Goal: Task Accomplishment & Management: Use online tool/utility

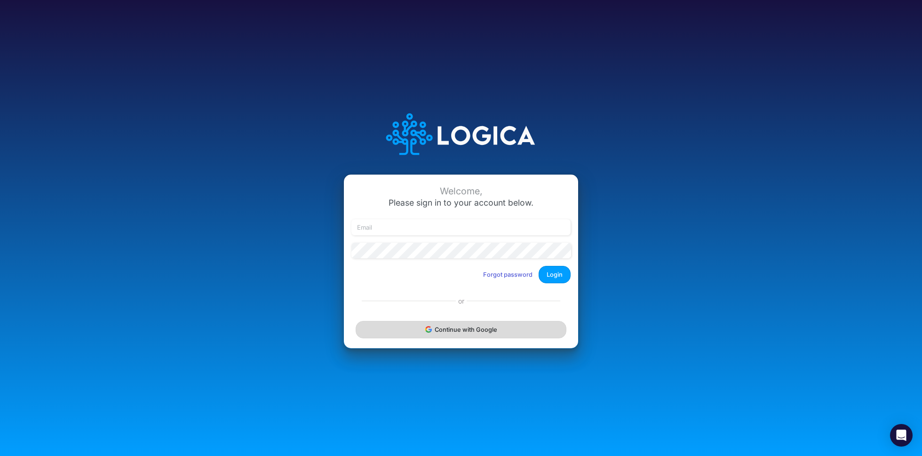
click at [433, 331] on button "Continue with Google" at bounding box center [461, 329] width 211 height 17
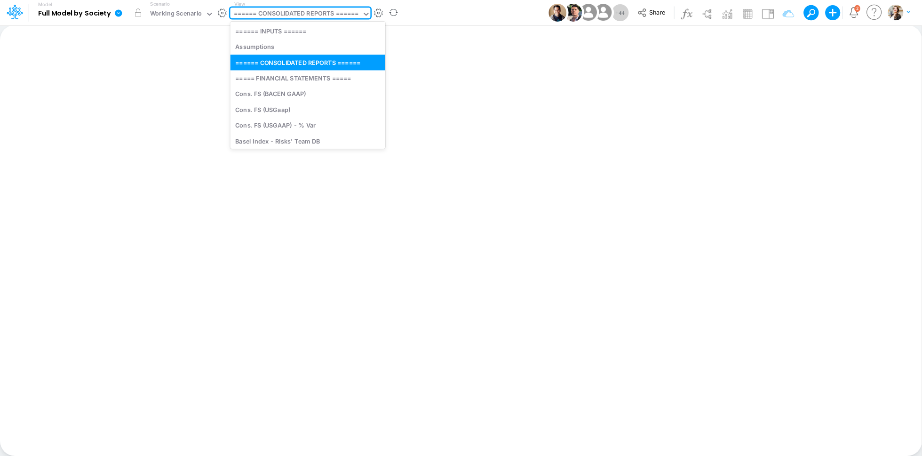
click at [322, 16] on div "====== CONSOLIDATED REPORTS ======" at bounding box center [296, 14] width 125 height 11
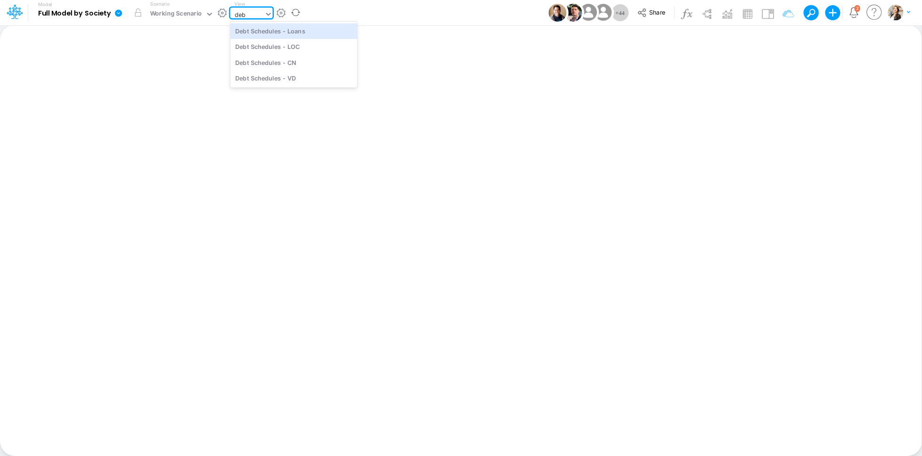
type input "debt"
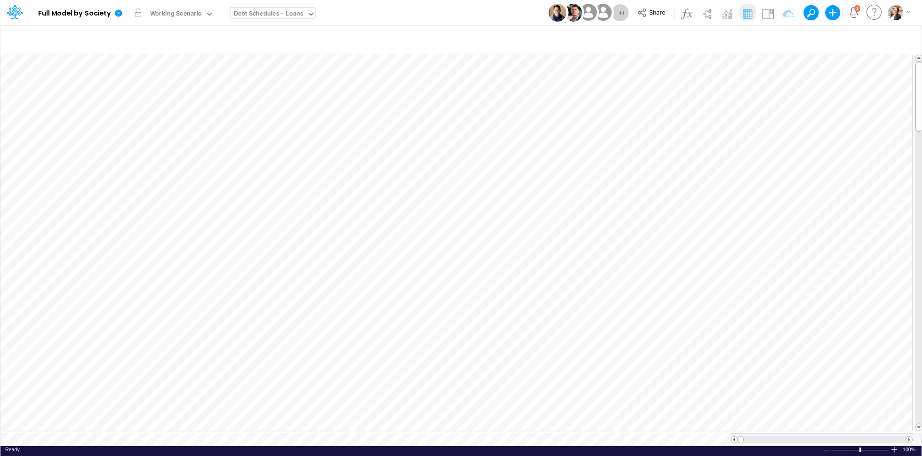
scroll to position [4, 1]
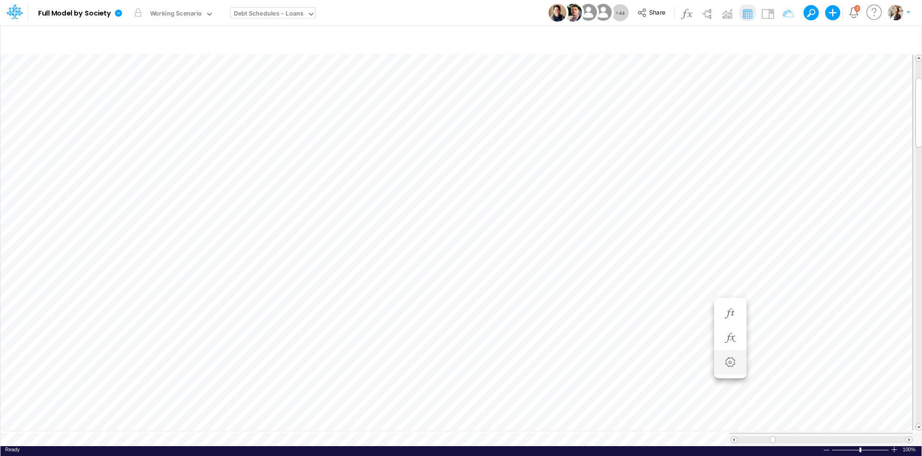
scroll to position [4, 1]
click at [731, 341] on icon "button" at bounding box center [730, 338] width 14 height 10
click at [353, 361] on span "If" at bounding box center [382, 362] width 87 height 12
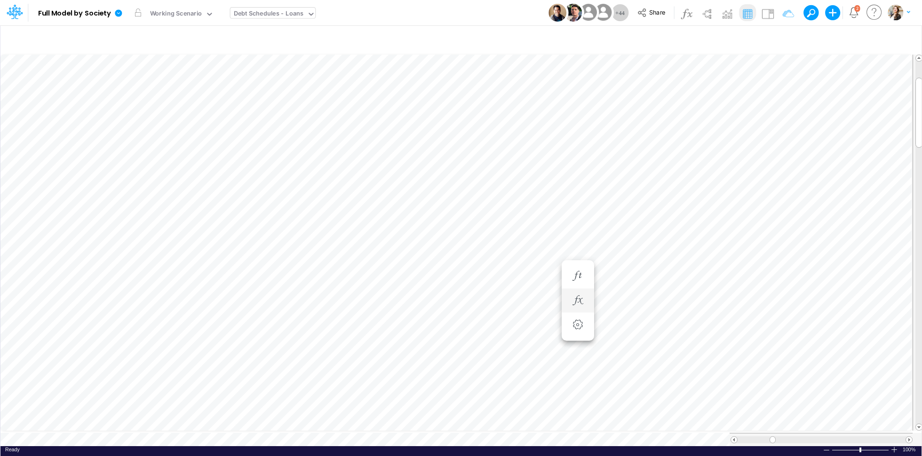
scroll to position [4, 1]
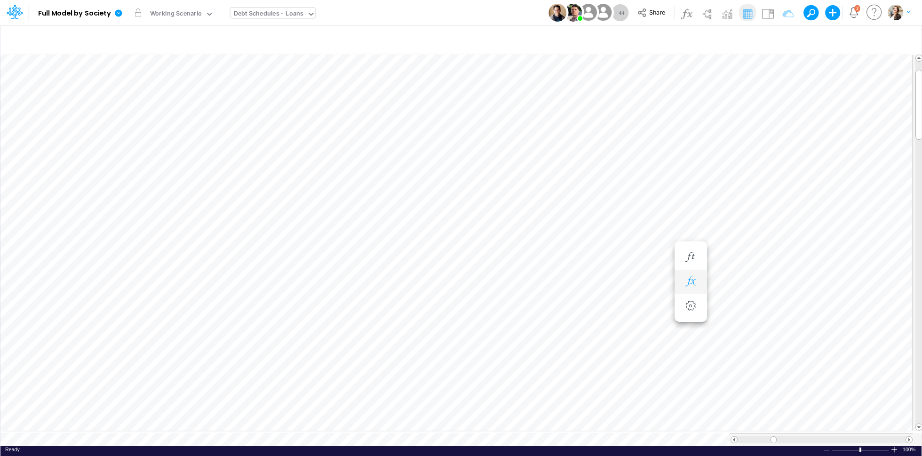
scroll to position [4, 1]
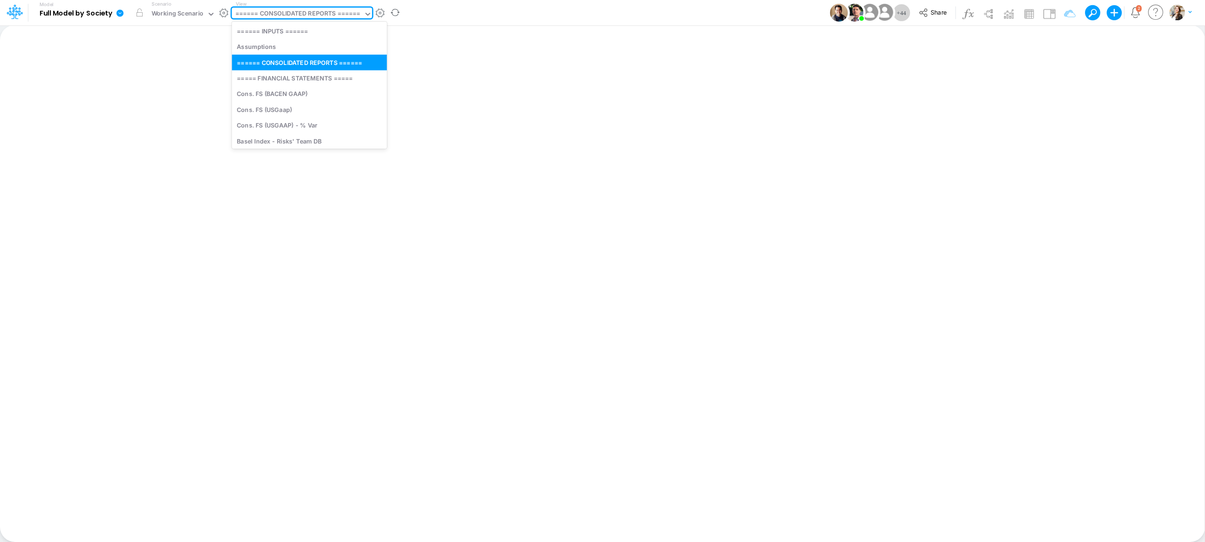
click at [270, 16] on div "====== CONSOLIDATED REPORTS ======" at bounding box center [297, 14] width 125 height 11
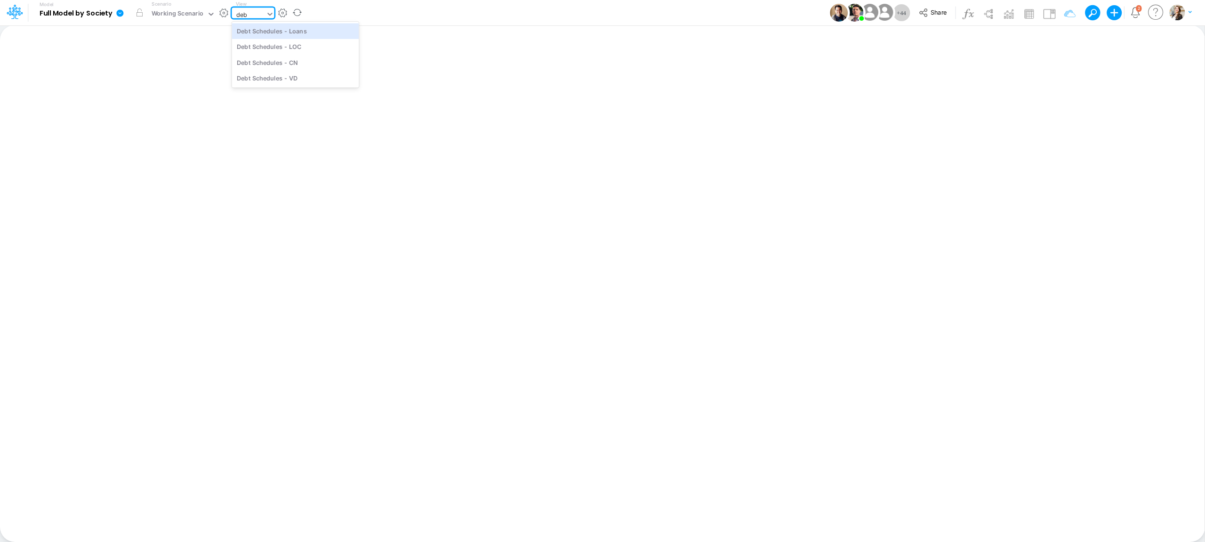
type input "debt"
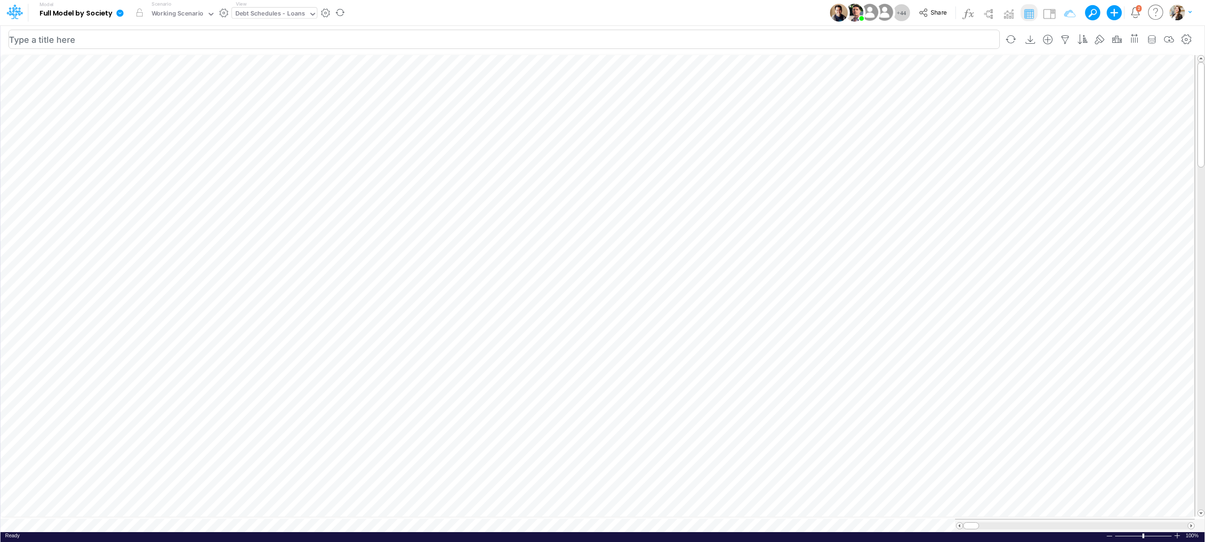
scroll to position [0, 0]
click at [352, 282] on icon "button" at bounding box center [352, 282] width 14 height 10
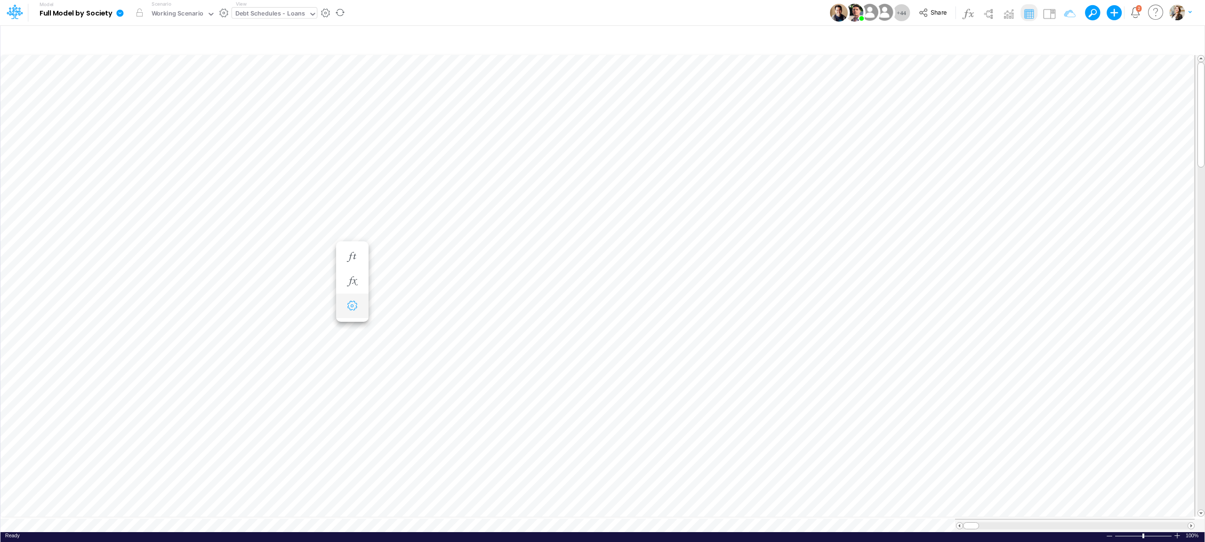
click at [349, 312] on button "button" at bounding box center [351, 305] width 17 height 19
select select "field"
select select "Currency-USD"
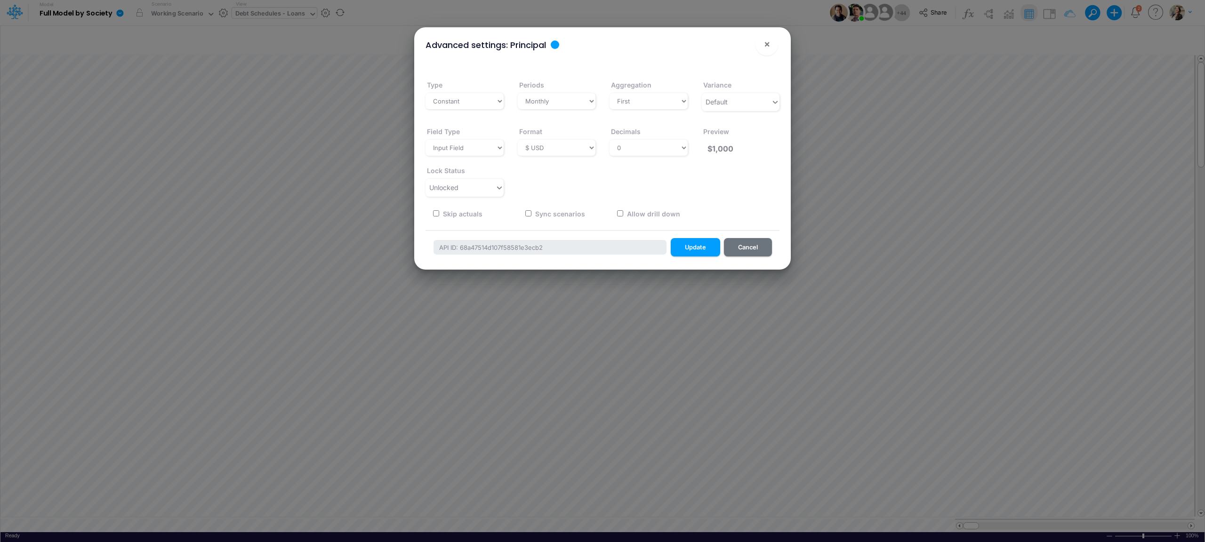
click at [344, 244] on div "Advanced settings: Principal × Type Variable Constant Periods Select period typ…" at bounding box center [602, 271] width 1205 height 542
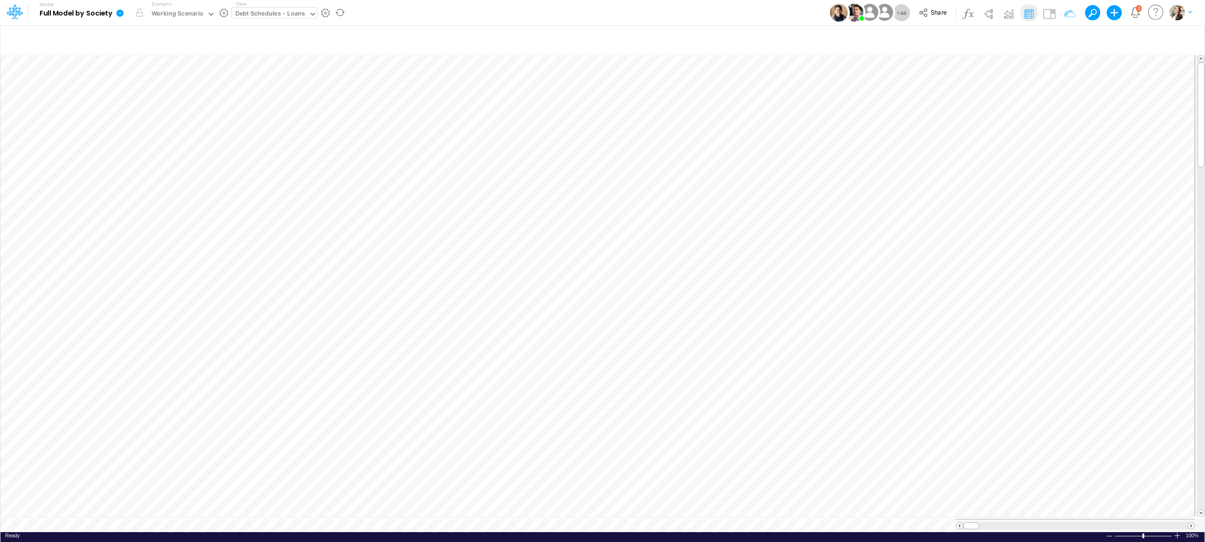
scroll to position [0, 0]
click at [636, 287] on button "button" at bounding box center [634, 281] width 17 height 19
click at [636, 248] on icon "button" at bounding box center [634, 248] width 14 height 10
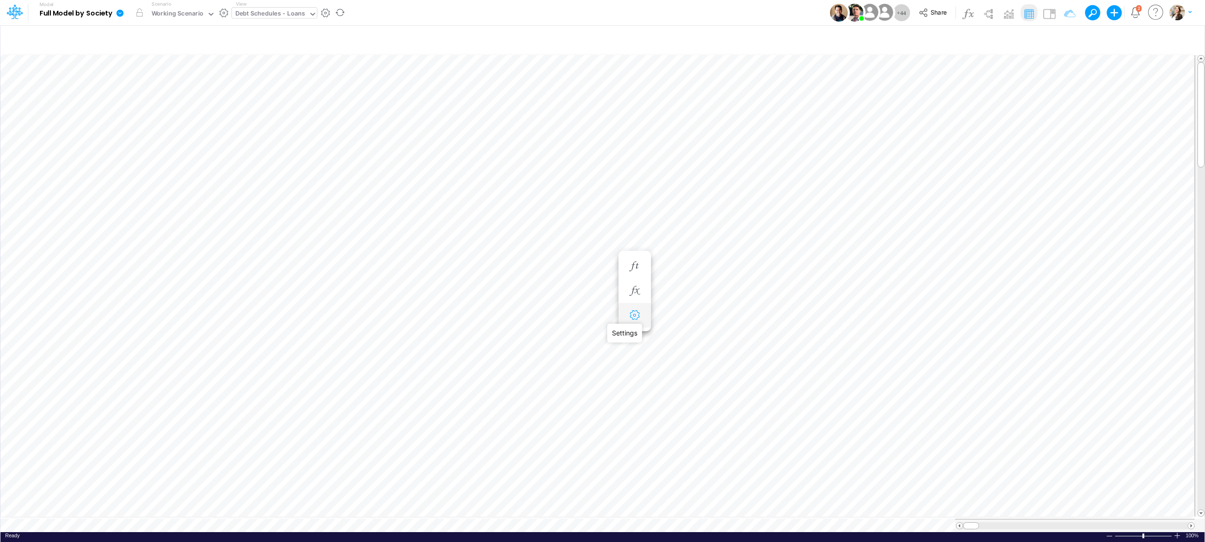
click at [639, 318] on icon "button" at bounding box center [634, 316] width 14 height 10
select select "field"
select select "Number"
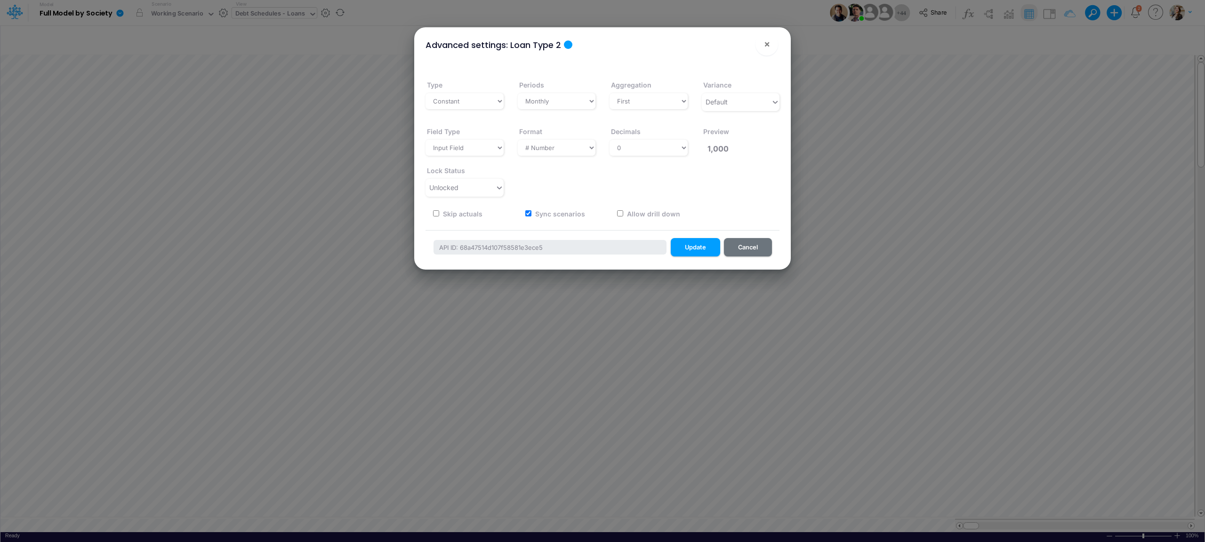
click at [639, 318] on div "Advanced settings: Loan Type 2 × Type Variable Constant Periods Select period t…" at bounding box center [602, 271] width 1205 height 542
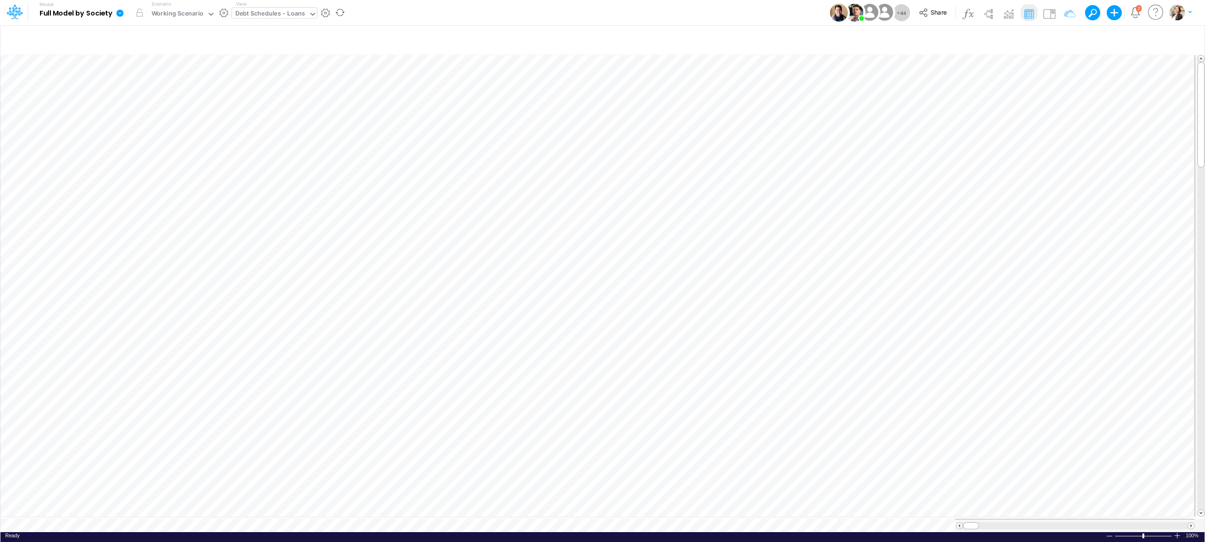
scroll to position [0, 0]
click at [726, 287] on button "button" at bounding box center [730, 281] width 17 height 19
click at [806, 305] on span "Multiplication" at bounding box center [816, 305] width 87 height 12
click at [803, 283] on span "Exponent" at bounding box center [816, 283] width 87 height 12
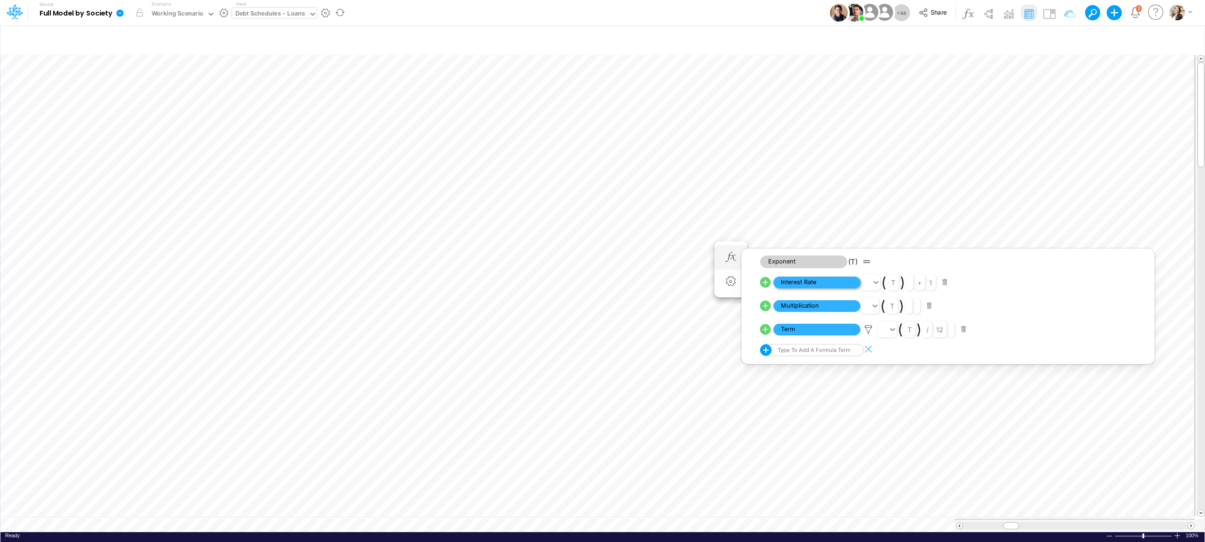
click at [803, 283] on span "Interest Rate" at bounding box center [816, 283] width 87 height 12
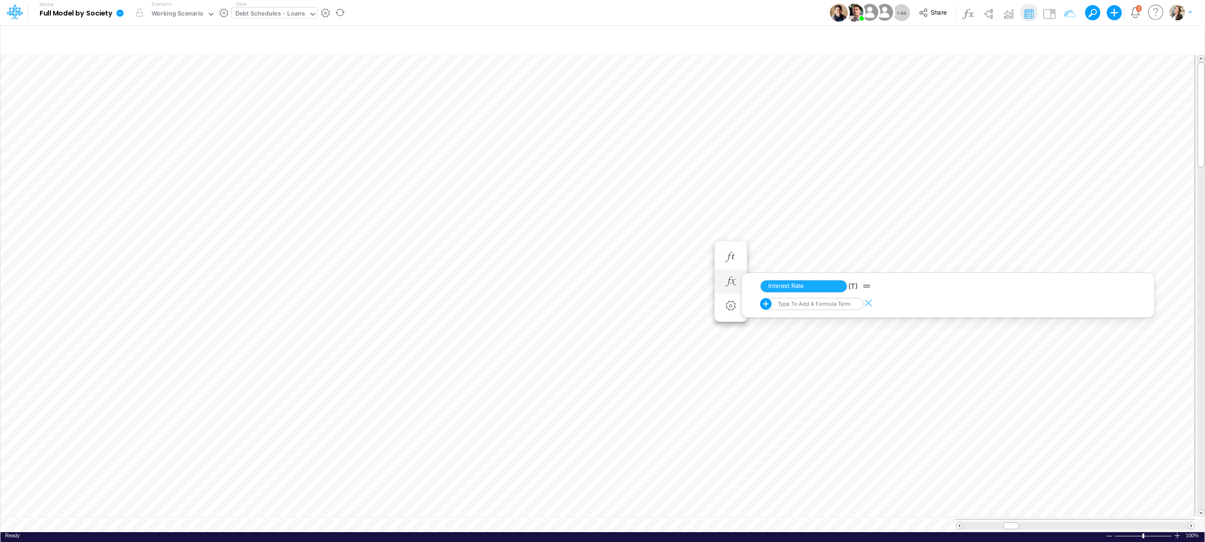
scroll to position [0, 0]
click at [739, 284] on li at bounding box center [730, 282] width 32 height 24
click at [730, 282] on icon "button" at bounding box center [730, 282] width 14 height 10
click at [797, 306] on span "Multiplication" at bounding box center [816, 305] width 87 height 12
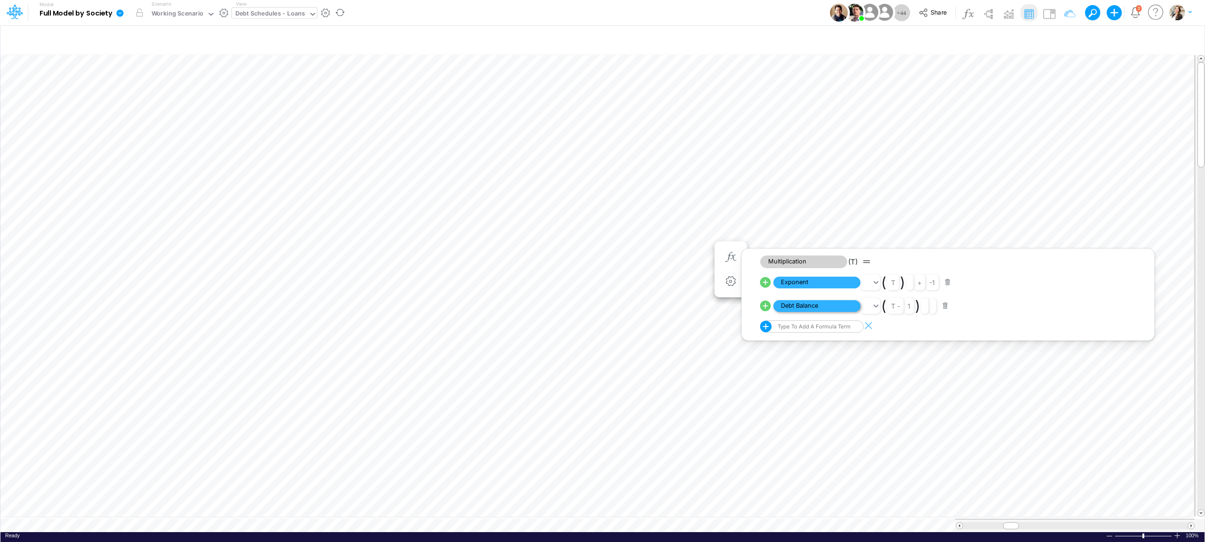
click at [793, 307] on span "Debt Balance" at bounding box center [816, 306] width 87 height 12
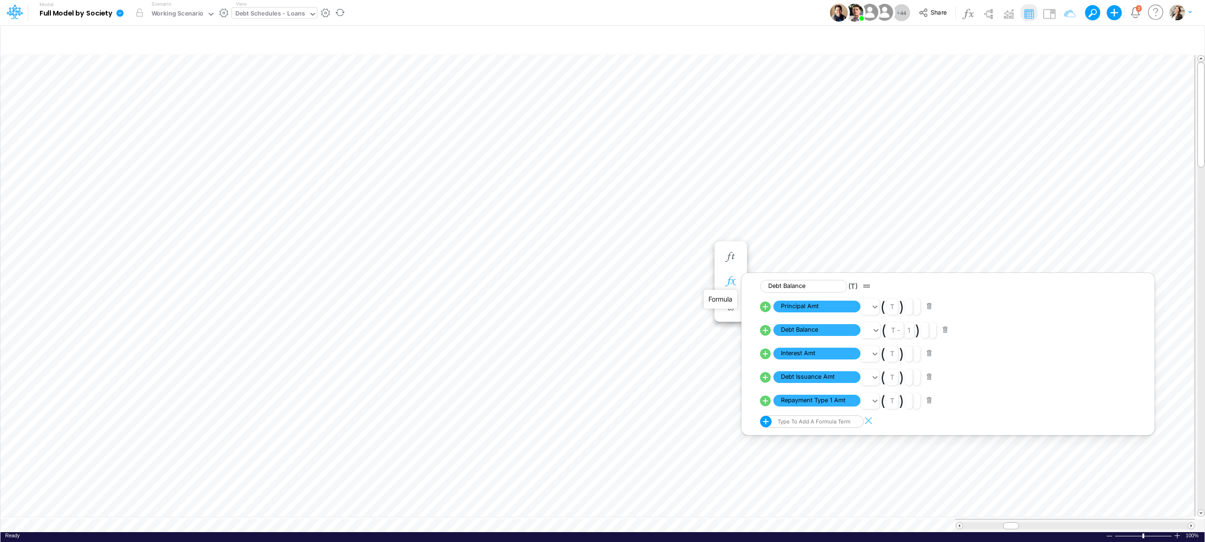
click at [726, 281] on icon "button" at bounding box center [730, 282] width 14 height 10
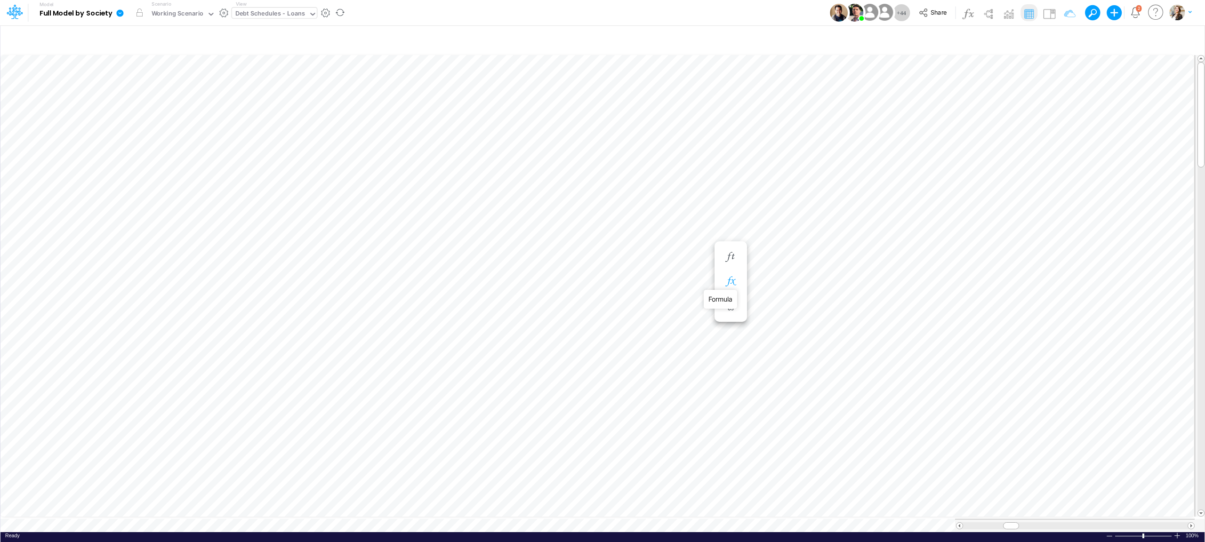
click at [726, 281] on icon "button" at bounding box center [730, 282] width 14 height 10
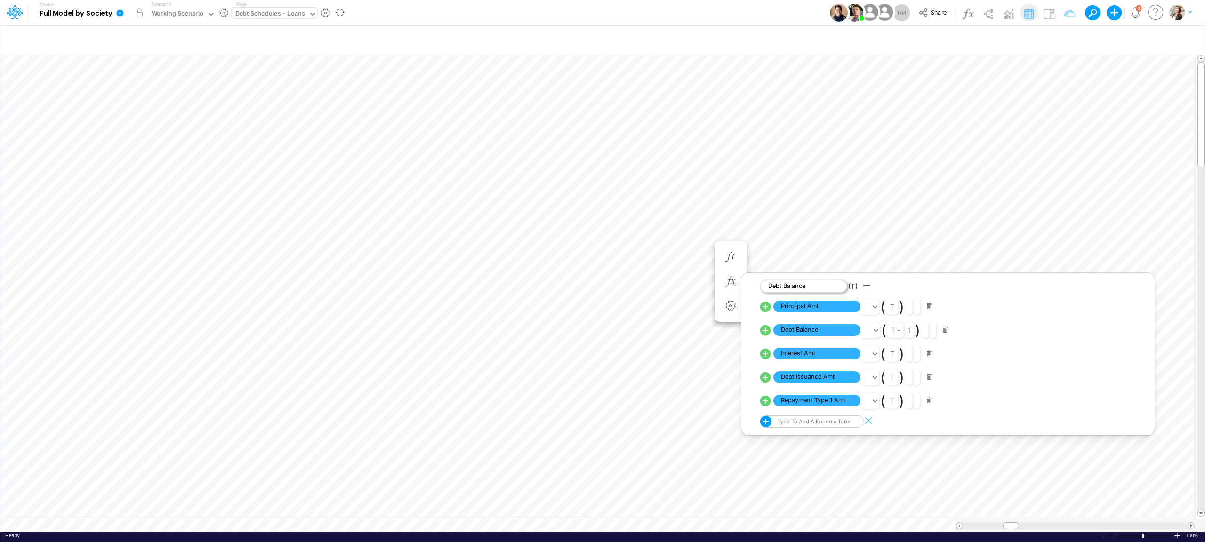
click at [822, 285] on span "Debt Balance" at bounding box center [803, 286] width 87 height 13
click at [786, 288] on span "Debt Balance" at bounding box center [803, 286] width 87 height 13
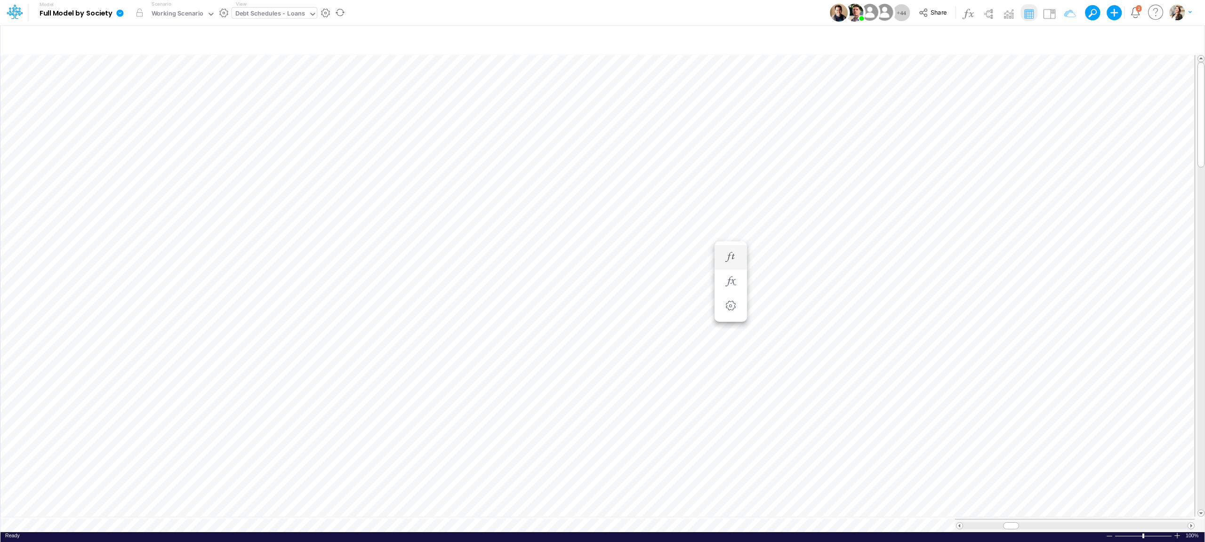
scroll to position [0, 0]
click at [830, 279] on icon "button" at bounding box center [832, 282] width 14 height 10
click at [486, 310] on span "Multiplication" at bounding box center [484, 305] width 87 height 12
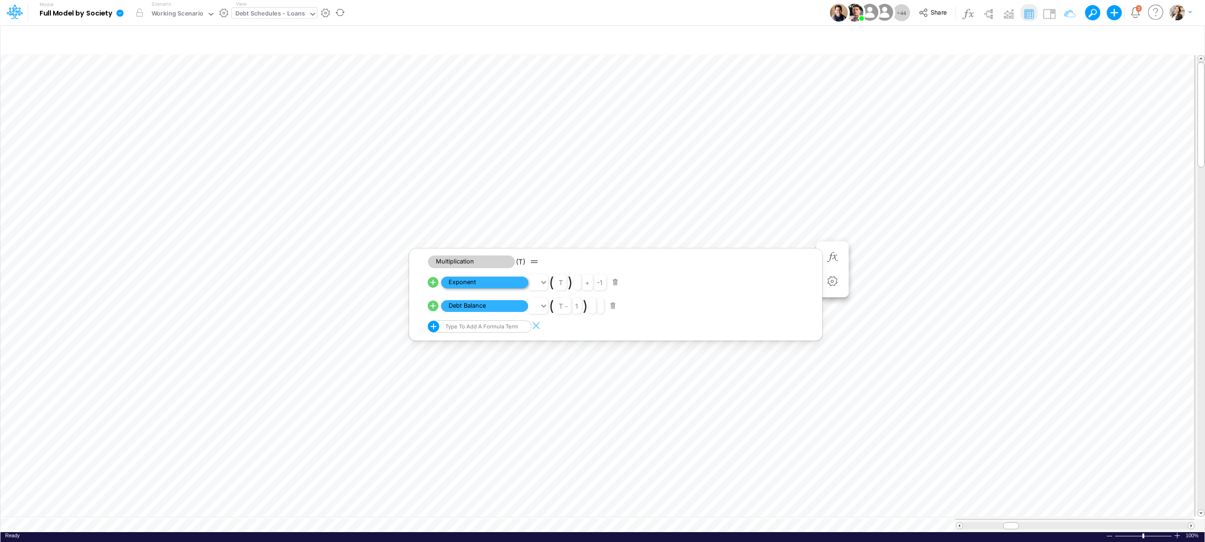
click at [476, 285] on span "Exponent" at bounding box center [484, 283] width 87 height 12
click at [474, 307] on span "Multiplication" at bounding box center [484, 306] width 87 height 12
click at [476, 284] on span "Loan Type 2" at bounding box center [484, 283] width 87 height 12
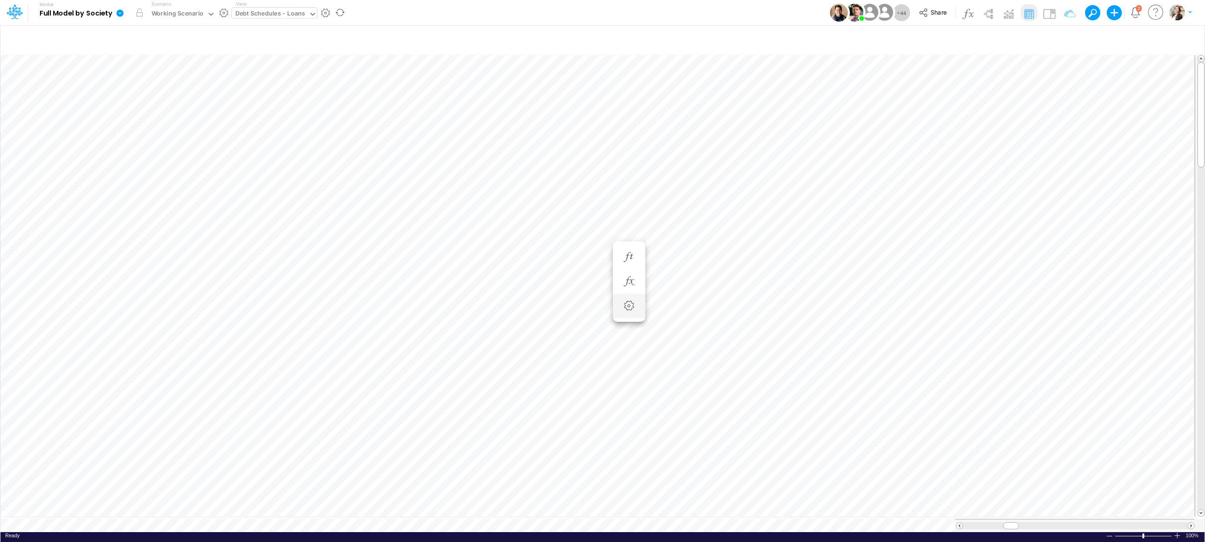
scroll to position [0, 0]
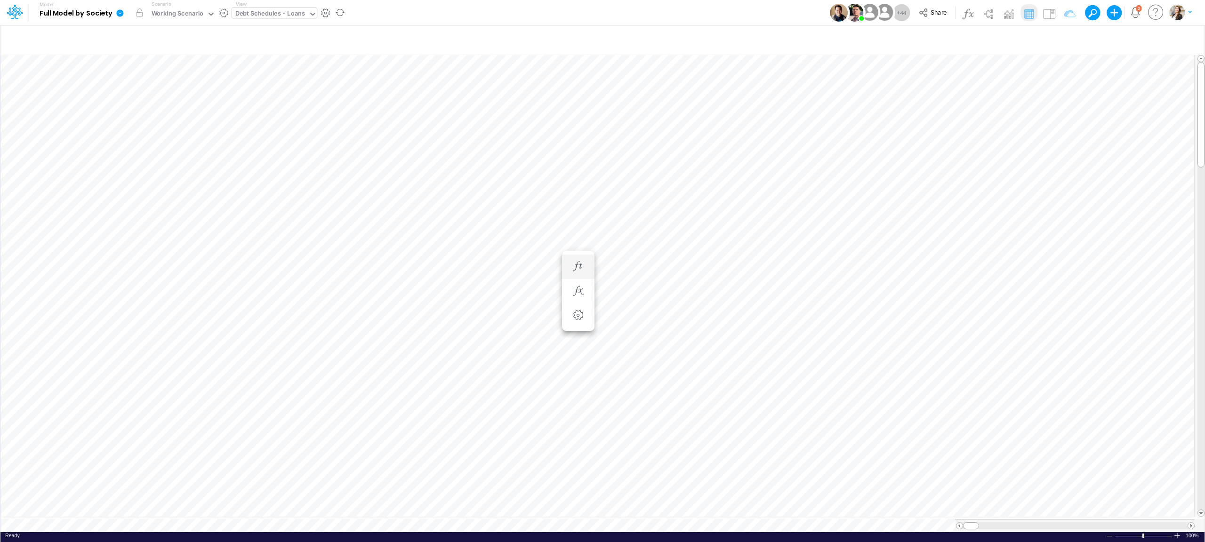
scroll to position [0, 0]
click at [681, 310] on icon "button" at bounding box center [679, 310] width 14 height 10
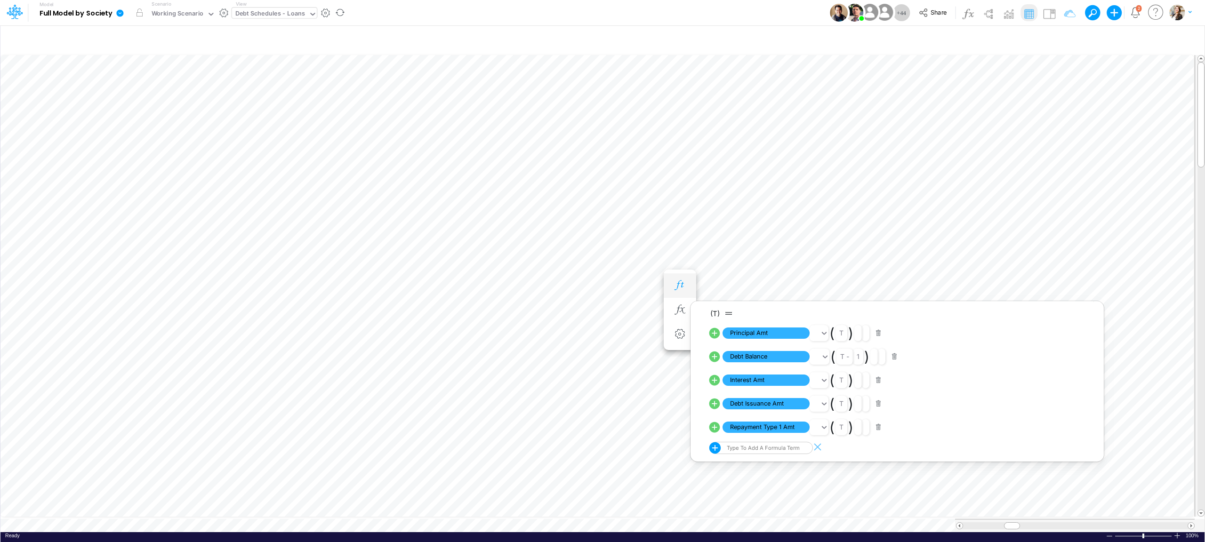
click at [682, 282] on icon "button" at bounding box center [679, 285] width 14 height 10
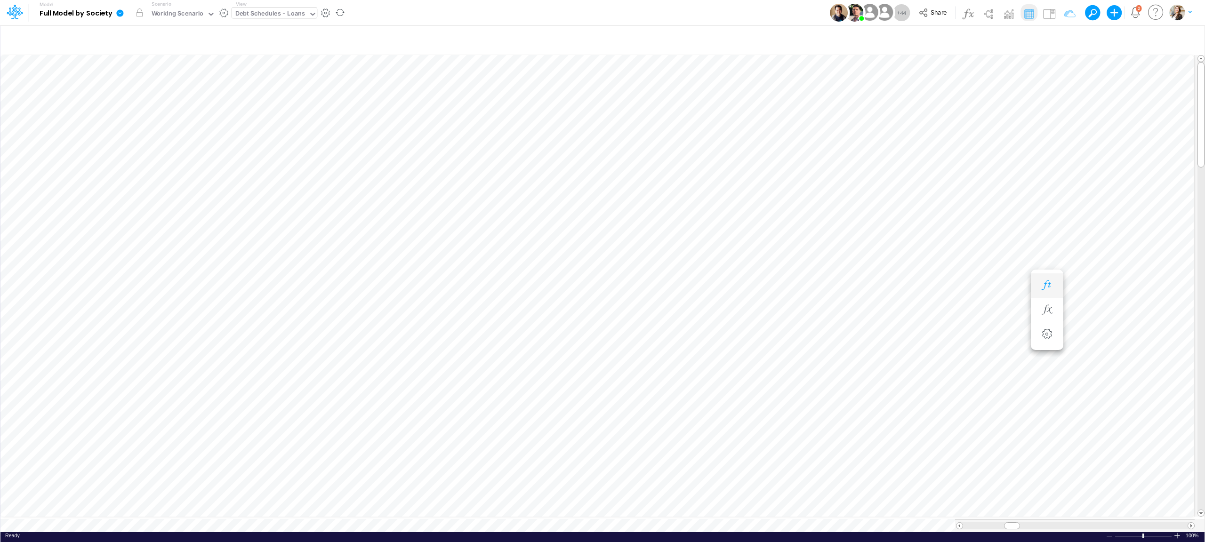
scroll to position [0, 0]
click at [1190, 37] on icon "button" at bounding box center [1186, 40] width 14 height 10
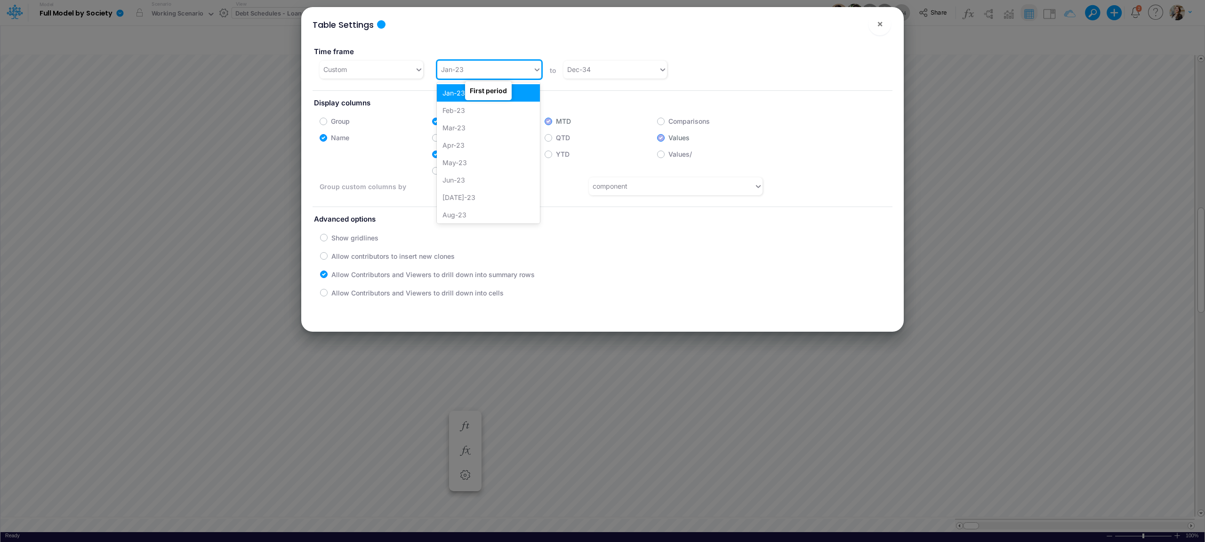
click at [477, 73] on div "Jan-23" at bounding box center [484, 70] width 95 height 16
click at [461, 179] on div "Jan-24" at bounding box center [488, 179] width 103 height 17
click at [486, 70] on div "Jan-24" at bounding box center [484, 70] width 95 height 16
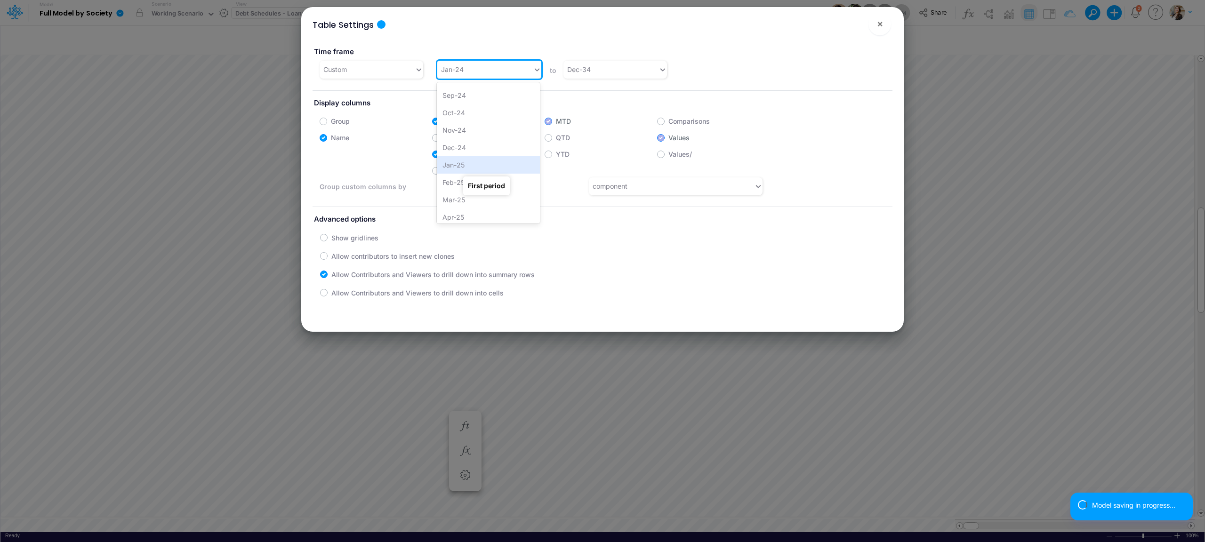
drag, startPoint x: 472, startPoint y: 162, endPoint x: 522, endPoint y: 219, distance: 75.4
click at [472, 162] on div "Jan-25" at bounding box center [488, 164] width 103 height 17
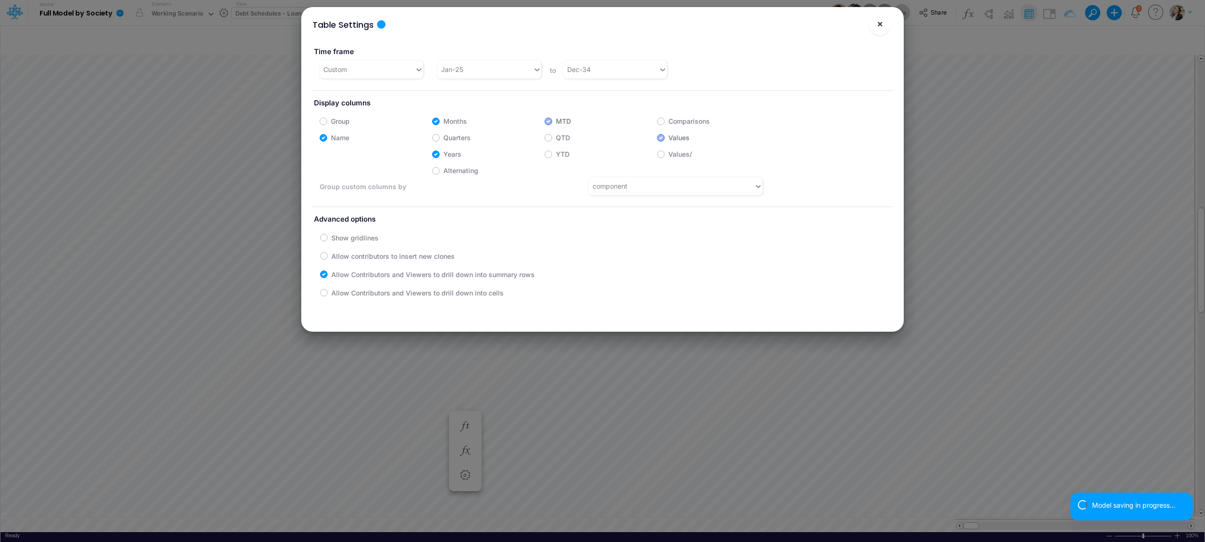
click at [879, 23] on span "×" at bounding box center [880, 23] width 6 height 11
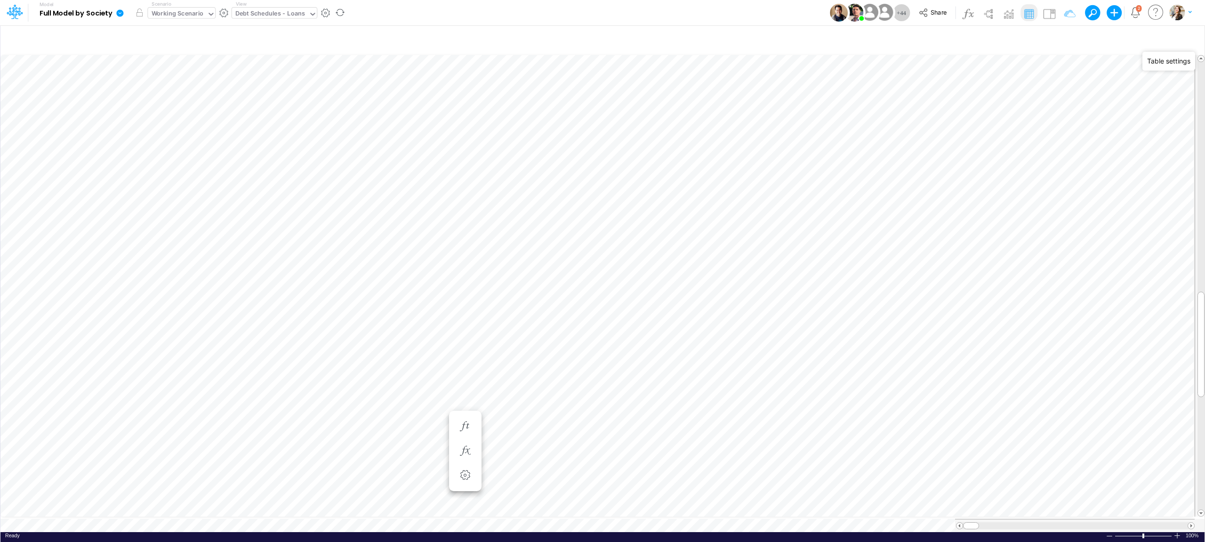
click at [183, 14] on div "Working Scenario" at bounding box center [178, 14] width 52 height 11
type input "deb"
click at [182, 30] on div "Debt Raise 1Q25" at bounding box center [177, 30] width 48 height 9
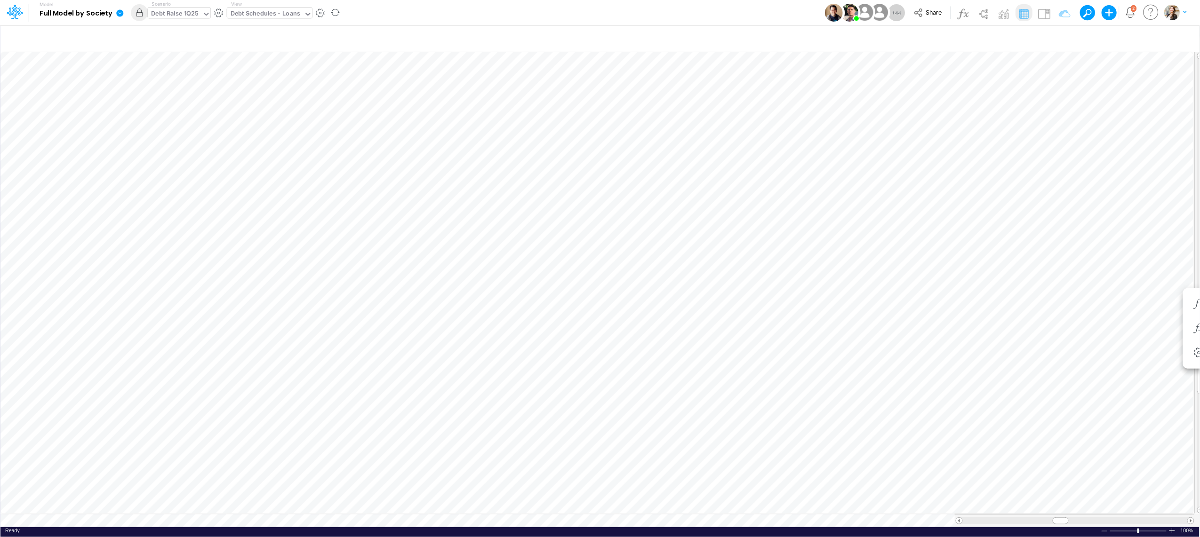
scroll to position [0, 0]
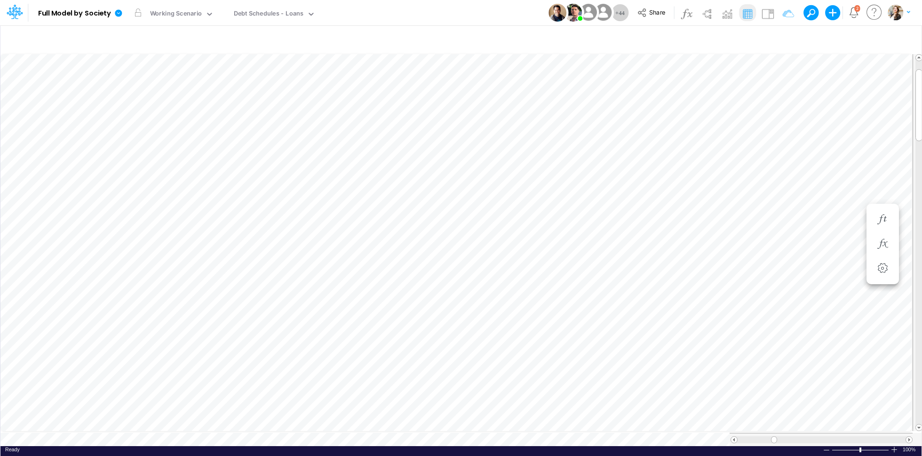
scroll to position [4, 1]
click at [191, 15] on div "Working Scenario" at bounding box center [176, 14] width 52 height 11
type input "deb"
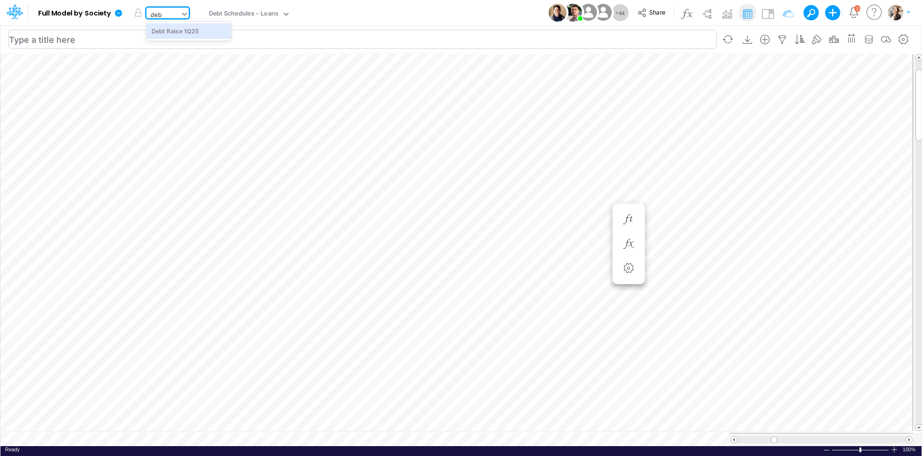
click at [203, 30] on div "Debt Raise 1Q25" at bounding box center [189, 30] width 74 height 9
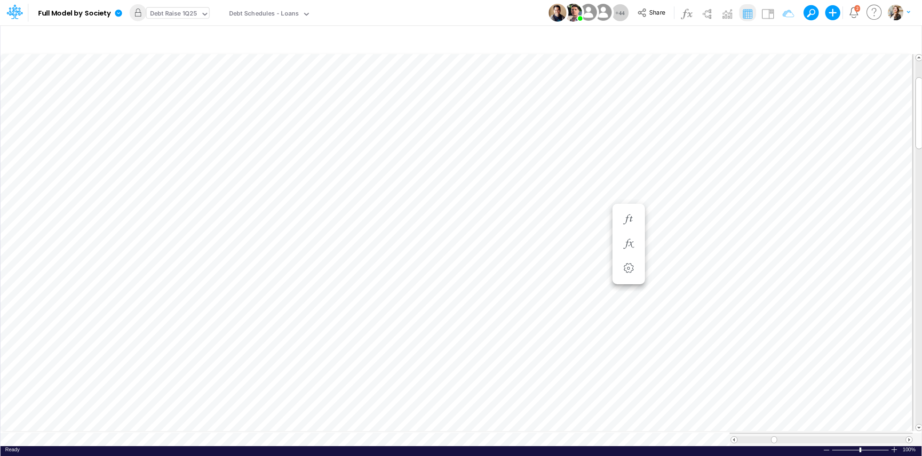
scroll to position [4, 1]
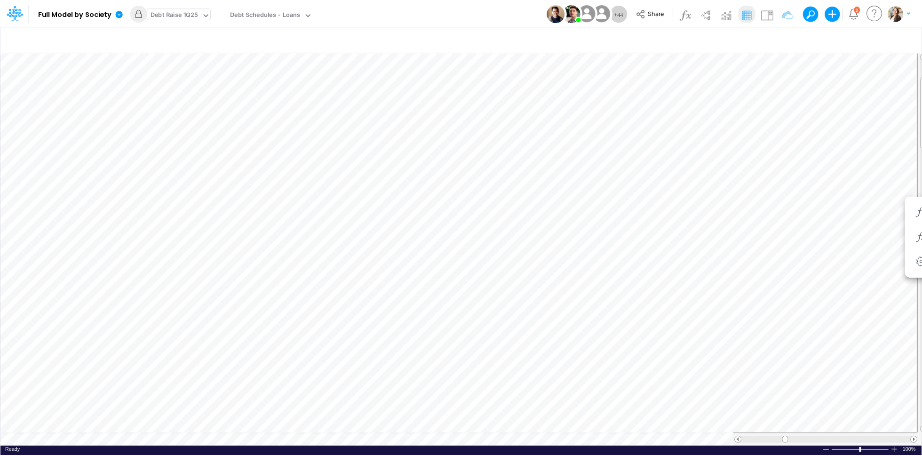
scroll to position [4, 1]
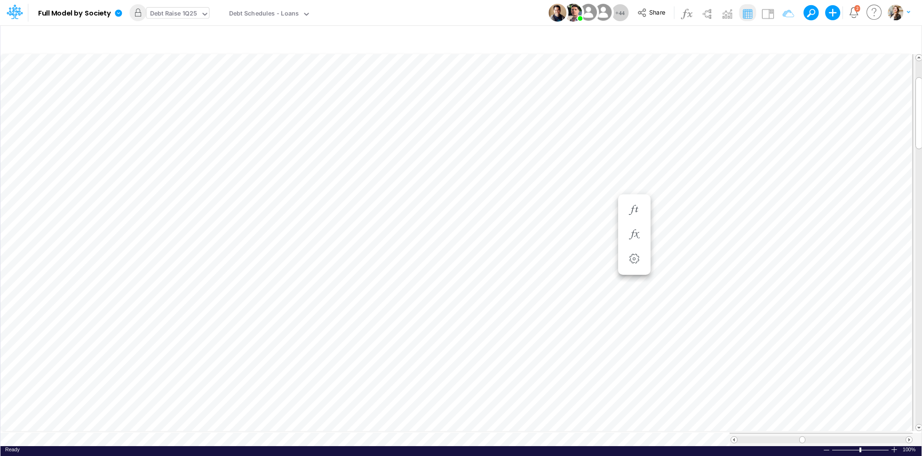
scroll to position [4, 1]
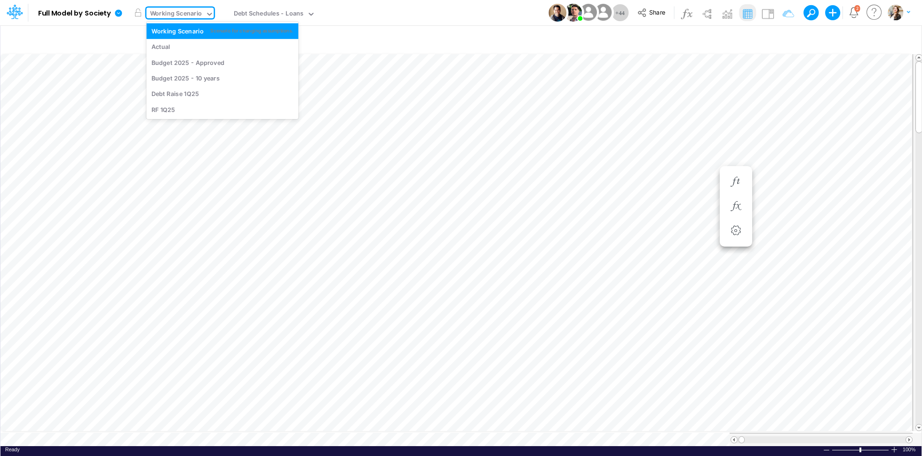
click at [166, 16] on div "Working Scenario" at bounding box center [176, 14] width 52 height 11
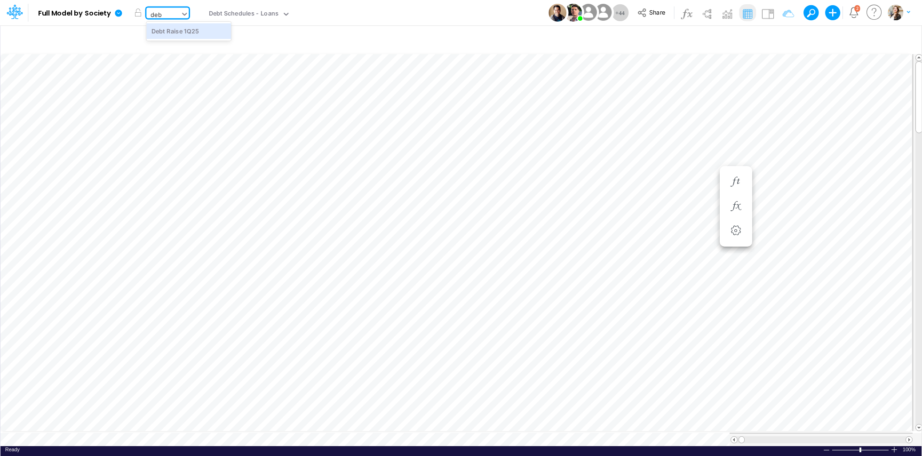
type input "debt"
click at [172, 32] on div "Debt Raise 1Q25" at bounding box center [176, 30] width 48 height 9
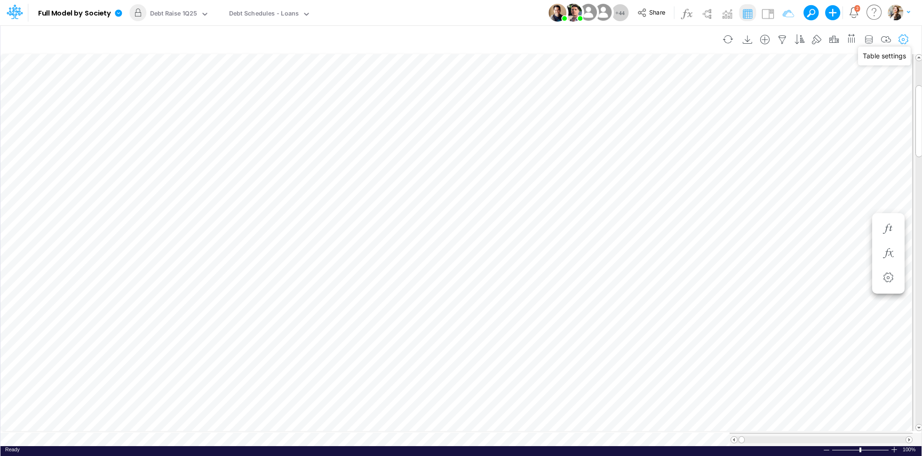
click at [902, 38] on icon "button" at bounding box center [904, 40] width 14 height 10
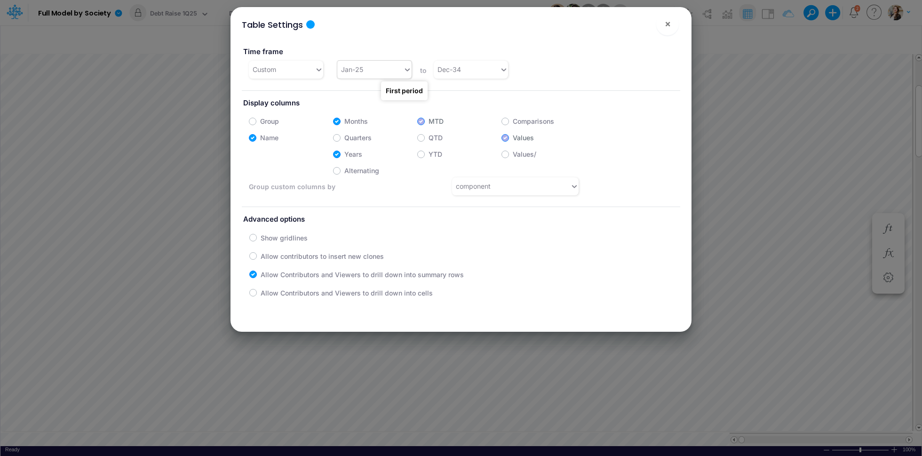
click at [367, 72] on div "Jan-25" at bounding box center [370, 70] width 66 height 16
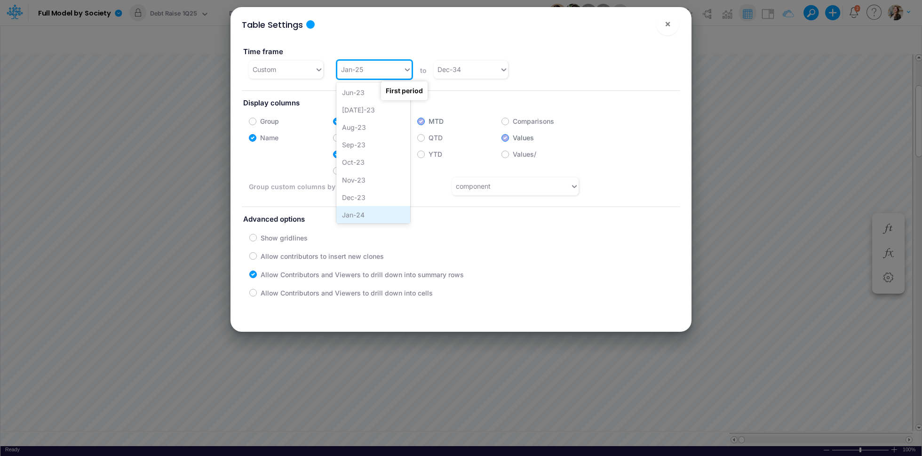
scroll to position [88, 0]
click at [364, 194] on div "Dec-23" at bounding box center [372, 196] width 73 height 17
click at [667, 25] on span "×" at bounding box center [668, 23] width 6 height 11
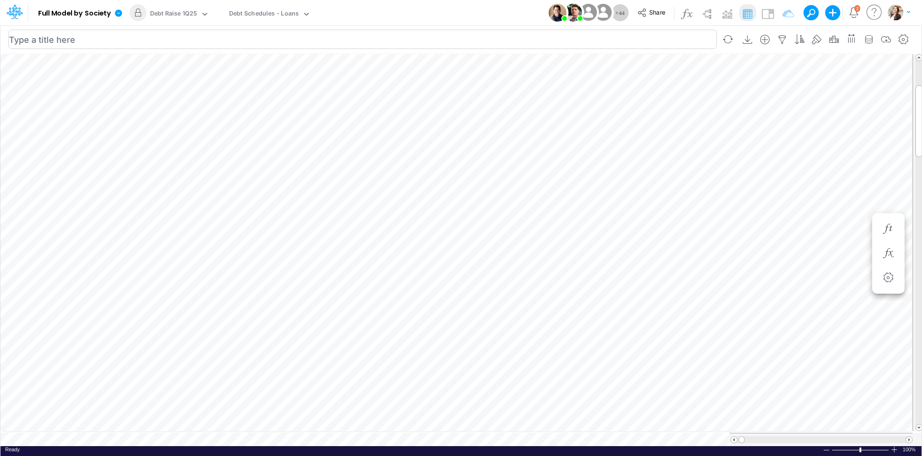
scroll to position [4, 1]
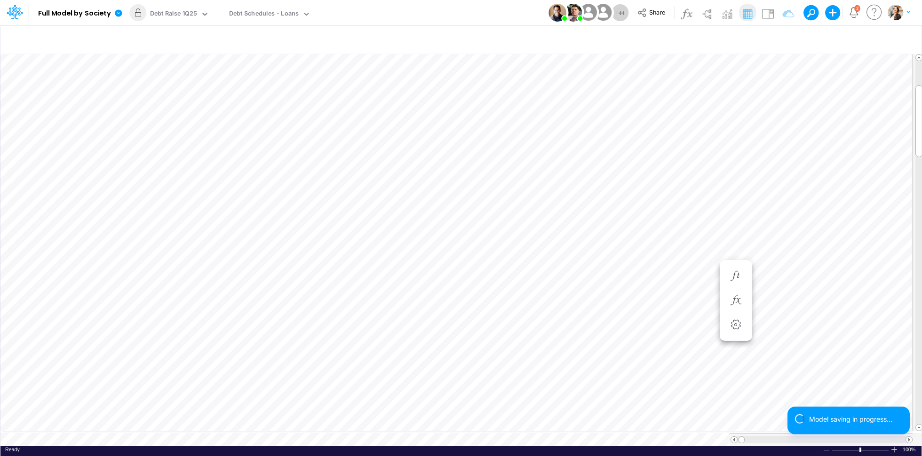
scroll to position [4, 1]
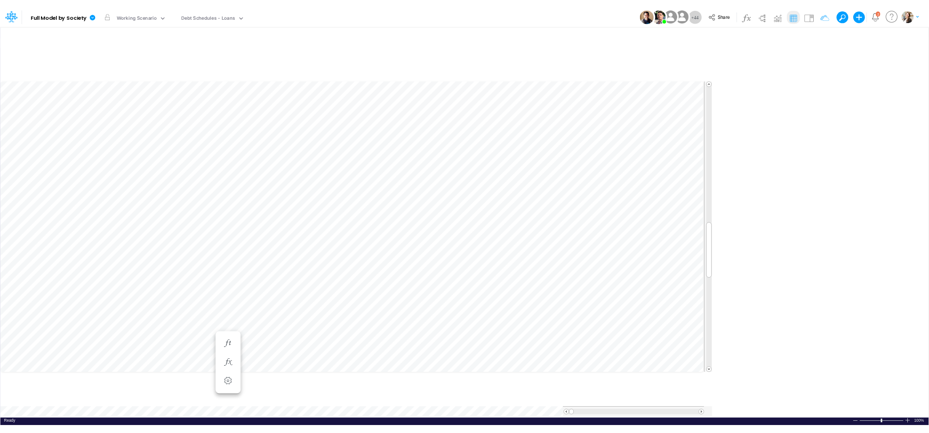
scroll to position [0, 0]
